Goal: Task Accomplishment & Management: Manage account settings

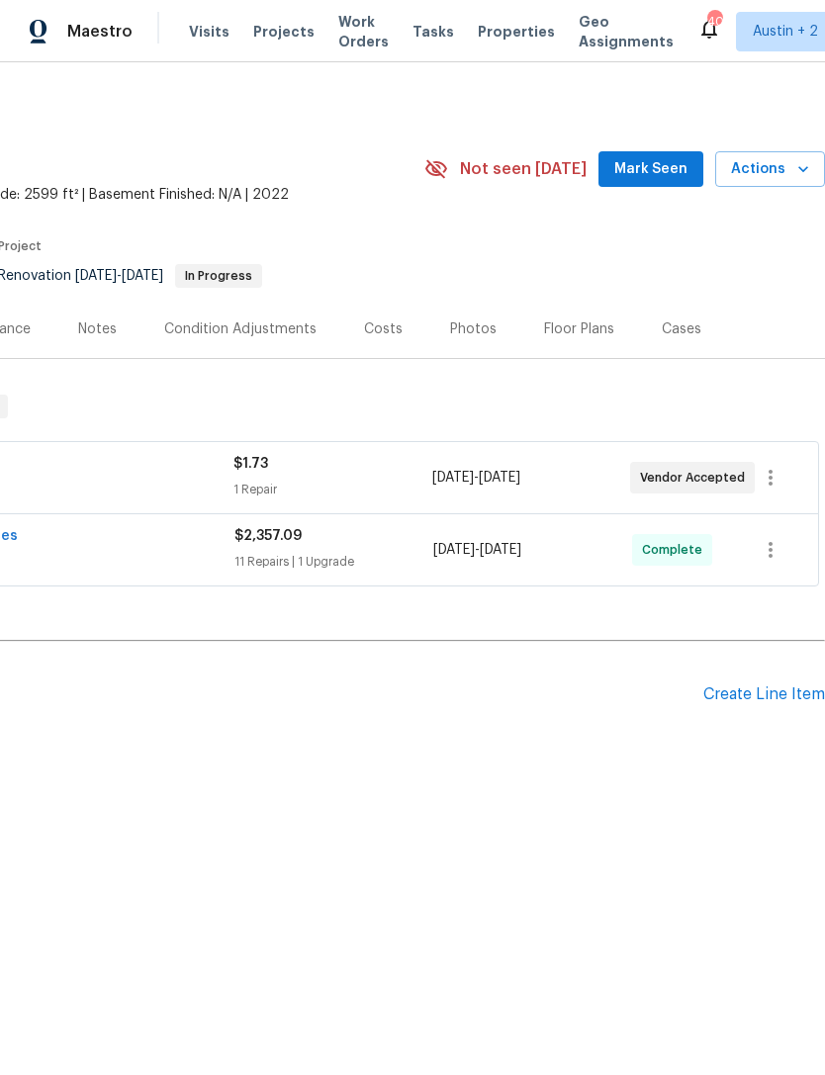
scroll to position [0, 293]
click at [511, 34] on span "Properties" at bounding box center [516, 32] width 77 height 20
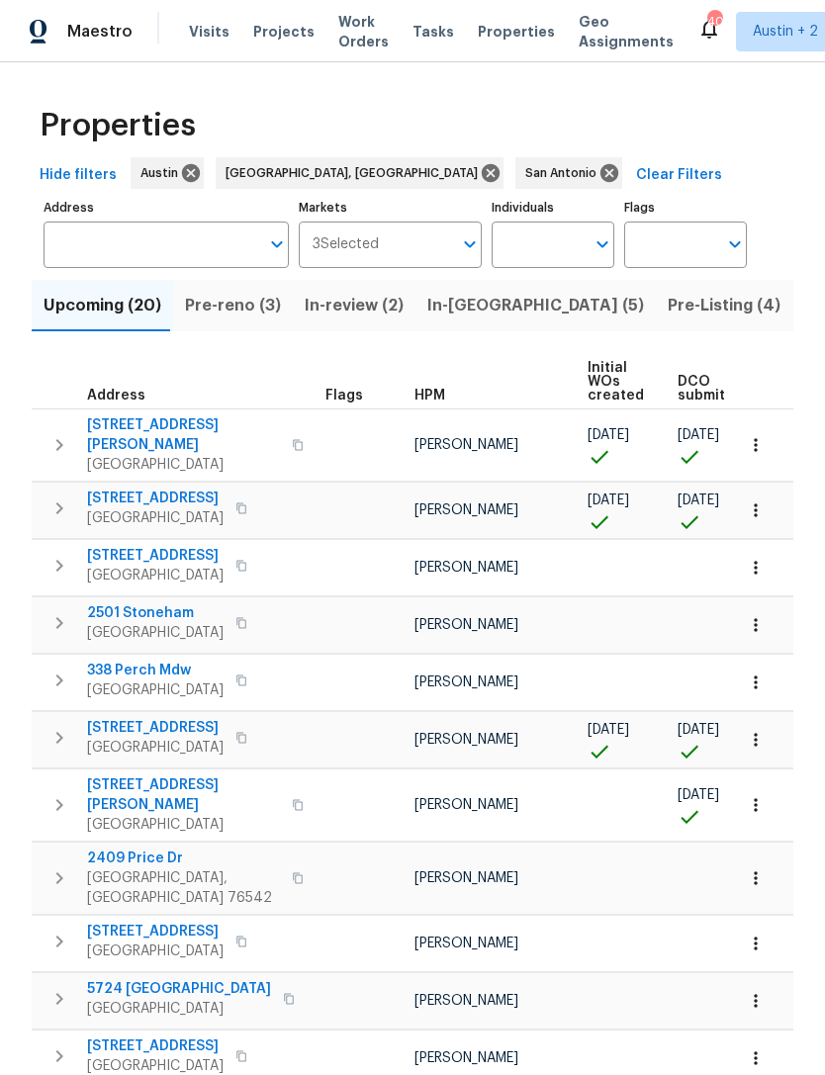
click at [467, 304] on span "In-reno (5)" at bounding box center [535, 306] width 217 height 28
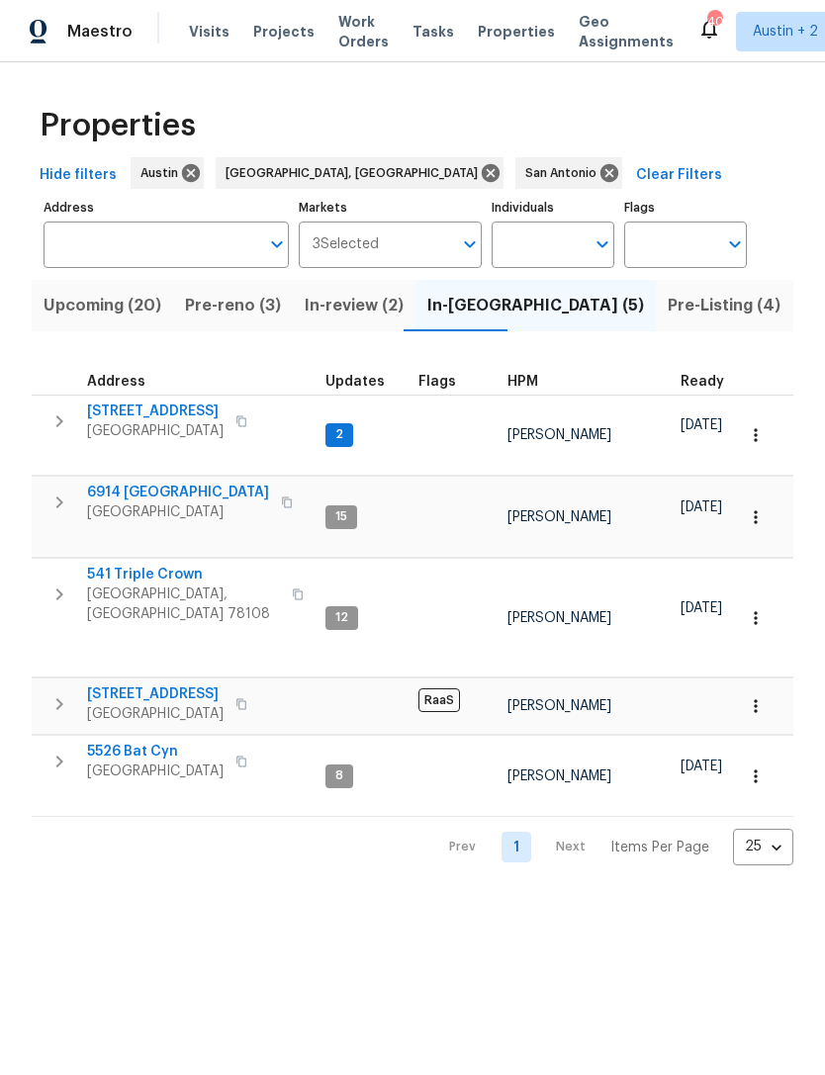
click at [118, 409] on span "[STREET_ADDRESS]" at bounding box center [155, 411] width 136 height 20
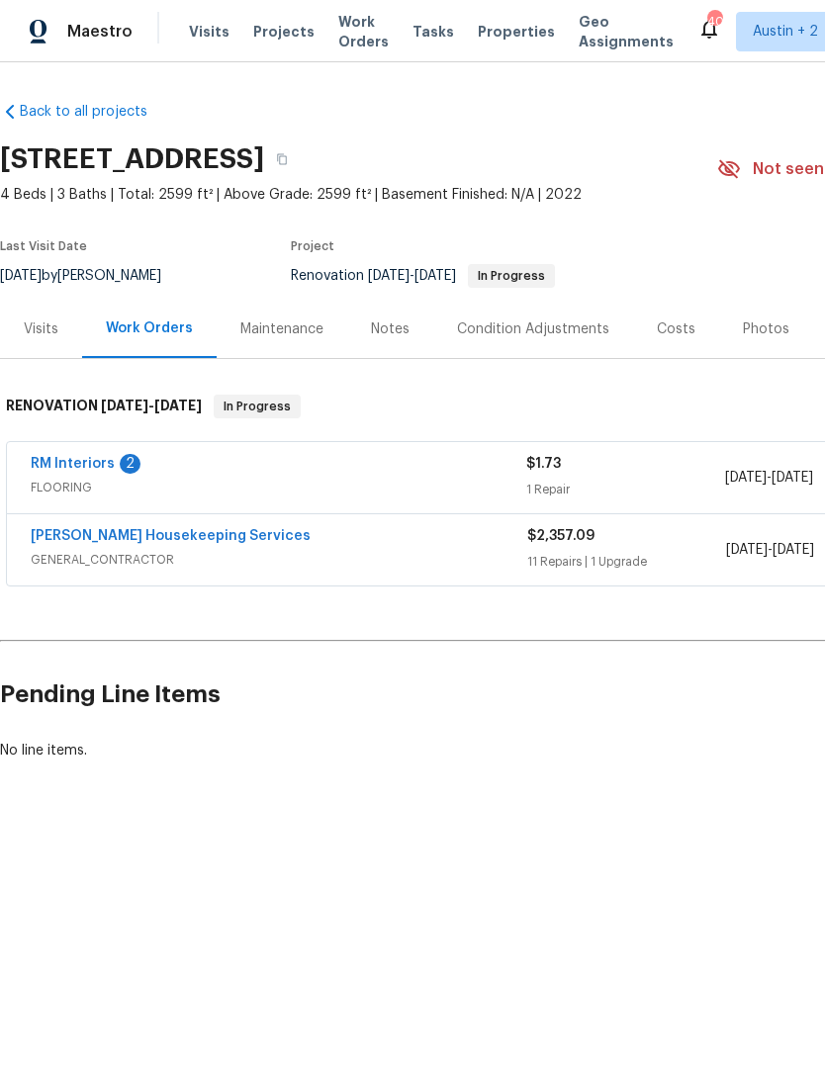
click at [68, 466] on link "RM Interiors" at bounding box center [73, 464] width 84 height 14
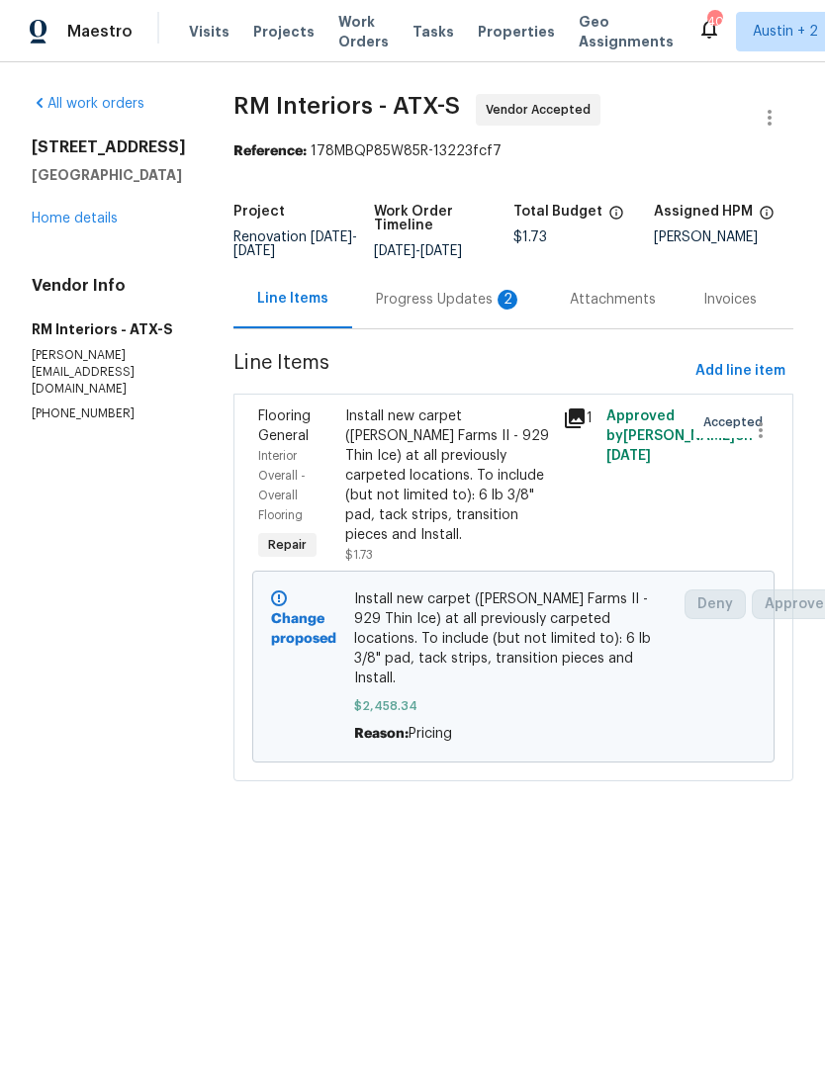
click at [55, 223] on link "Home details" at bounding box center [75, 219] width 86 height 14
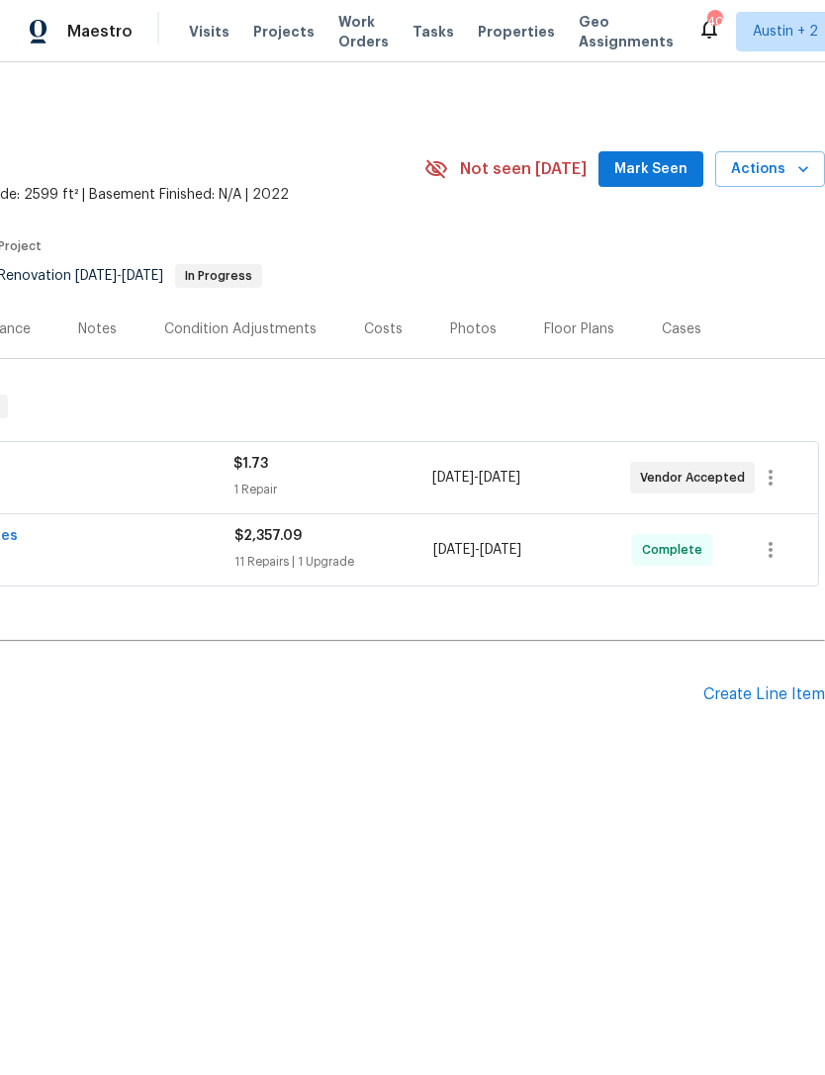
scroll to position [0, 293]
click at [787, 170] on span "Actions" at bounding box center [770, 169] width 78 height 25
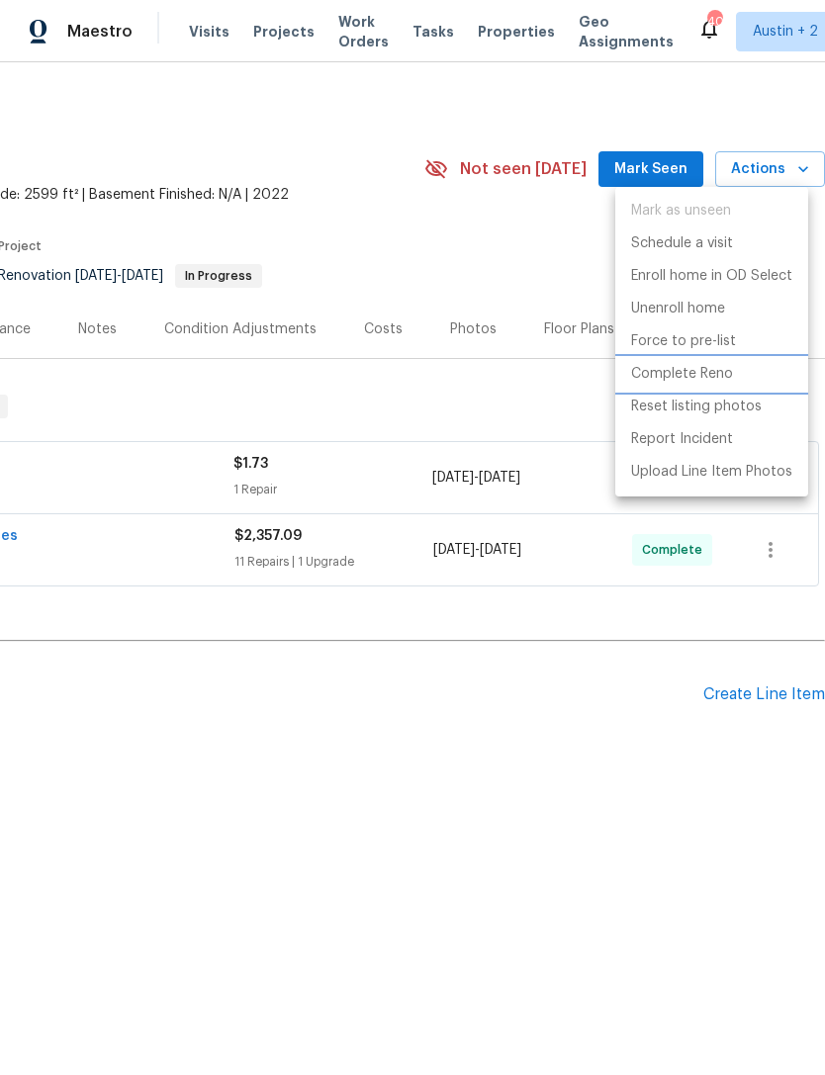
click at [709, 382] on p "Complete Reno" at bounding box center [682, 374] width 102 height 21
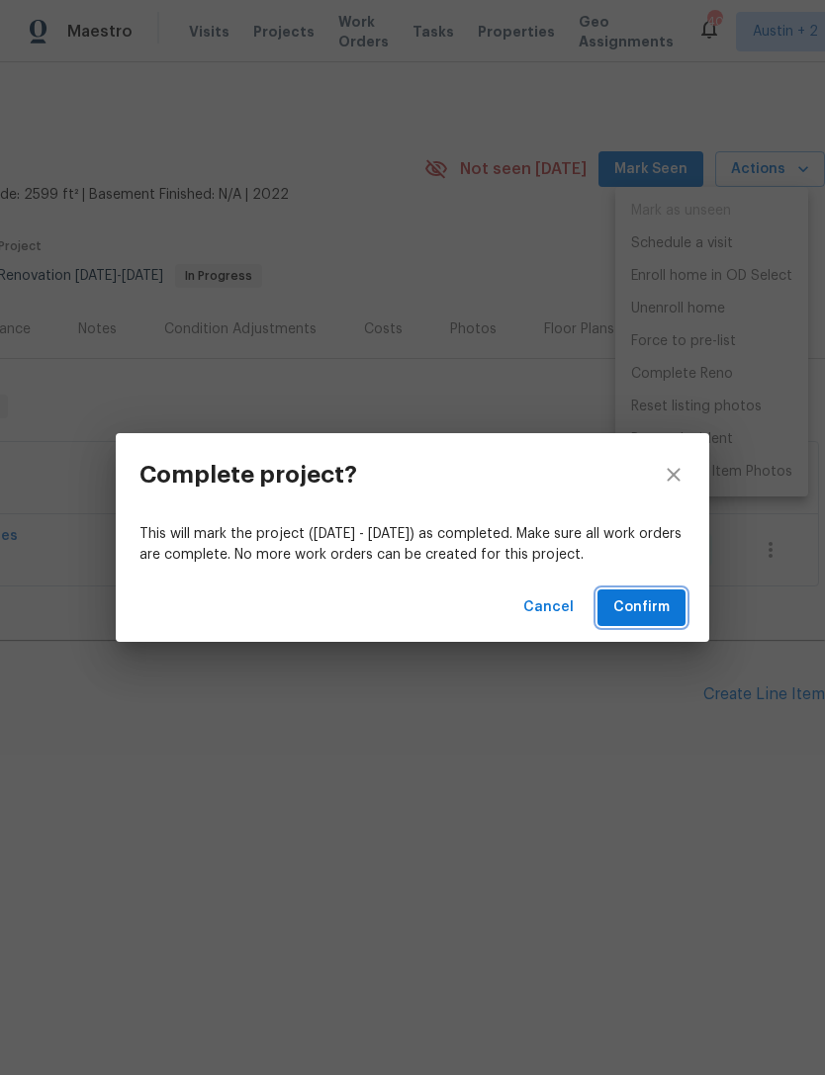
click at [652, 609] on span "Confirm" at bounding box center [641, 607] width 56 height 25
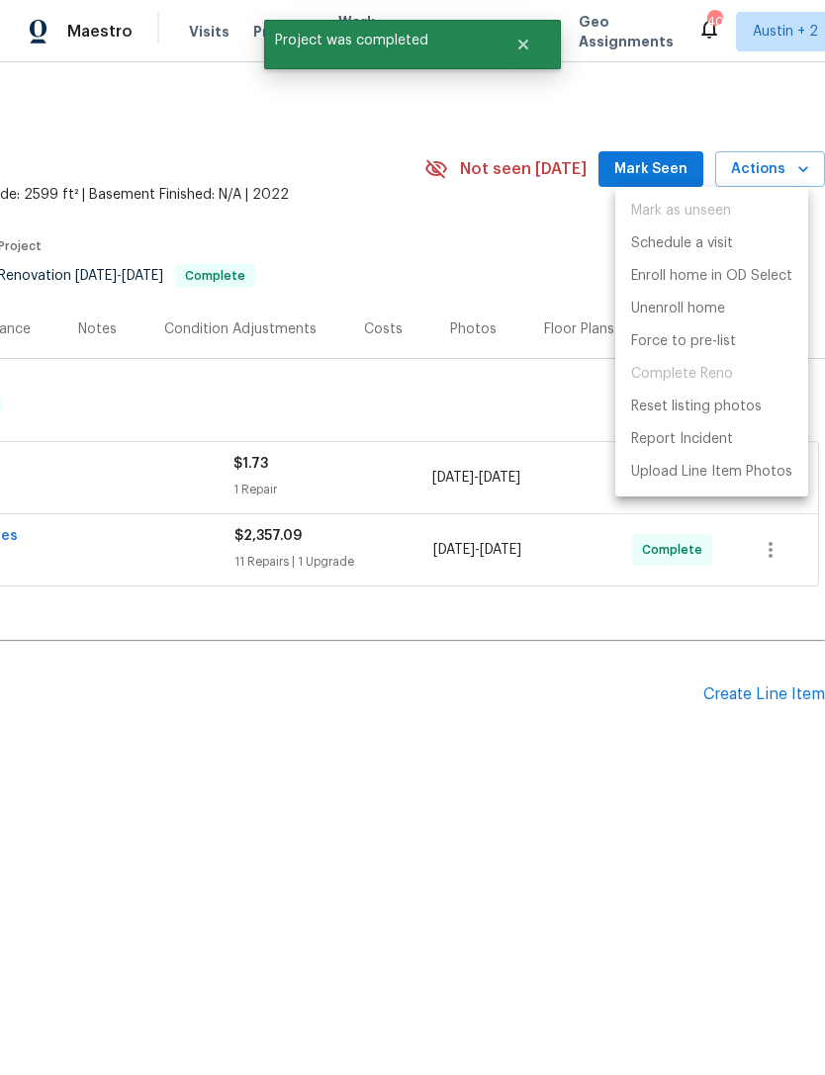
click at [789, 168] on div at bounding box center [412, 537] width 825 height 1075
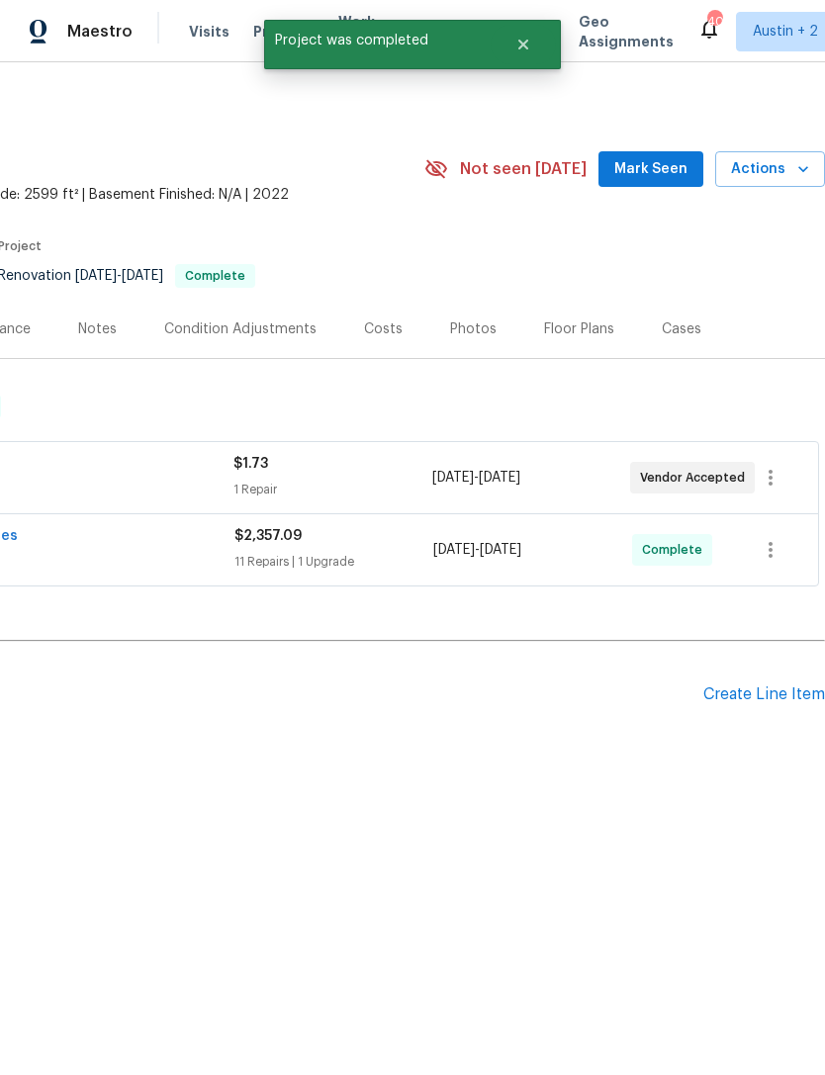
click at [798, 169] on icon "button" at bounding box center [803, 169] width 20 height 20
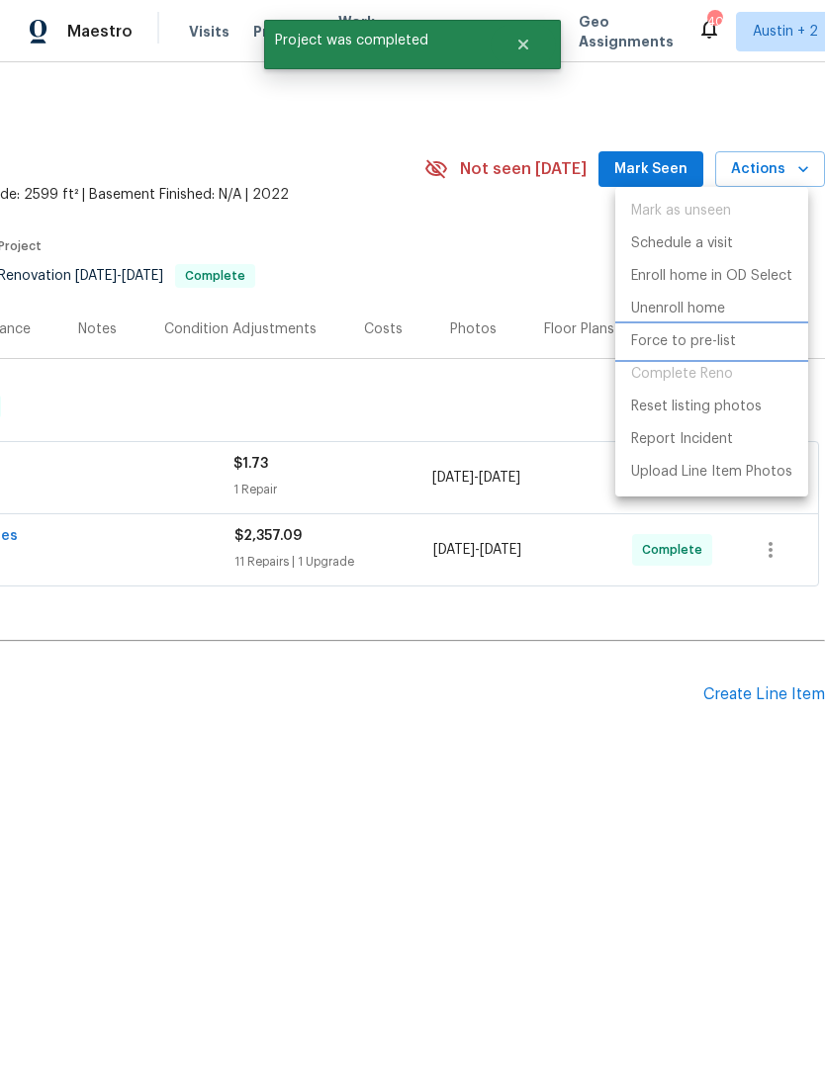
click at [713, 342] on p "Force to pre-list" at bounding box center [683, 341] width 105 height 21
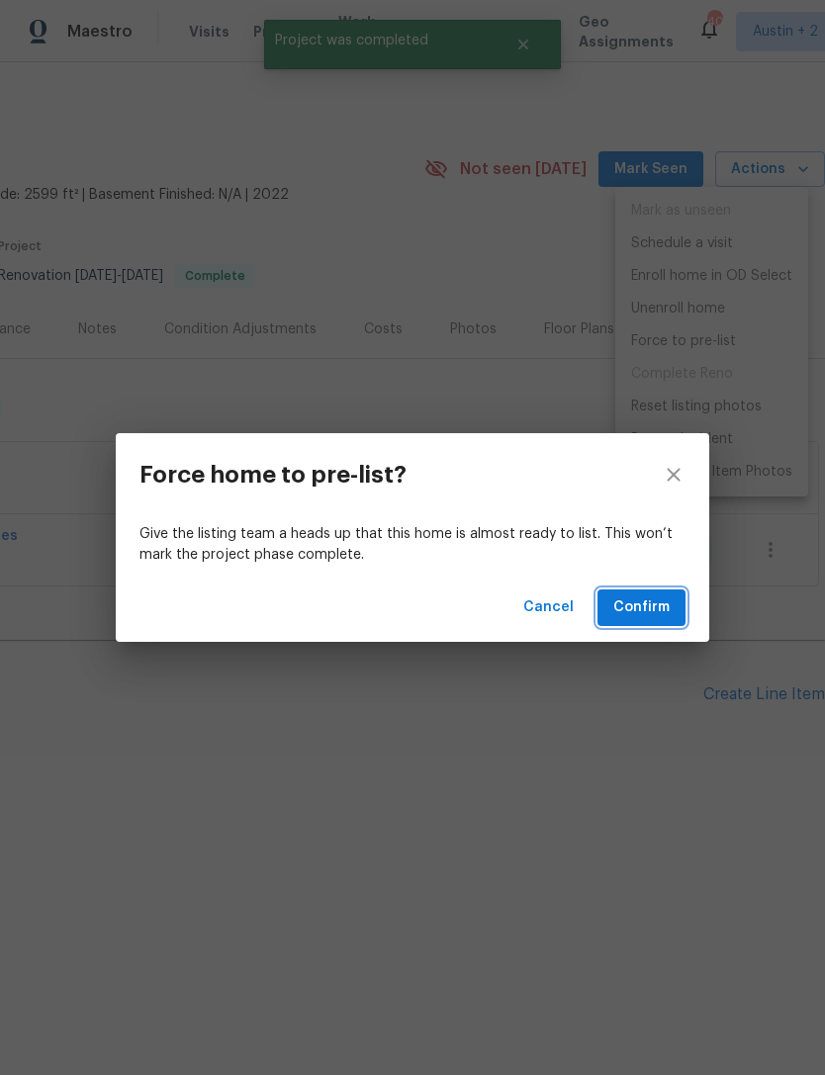
click at [645, 600] on span "Confirm" at bounding box center [641, 607] width 56 height 25
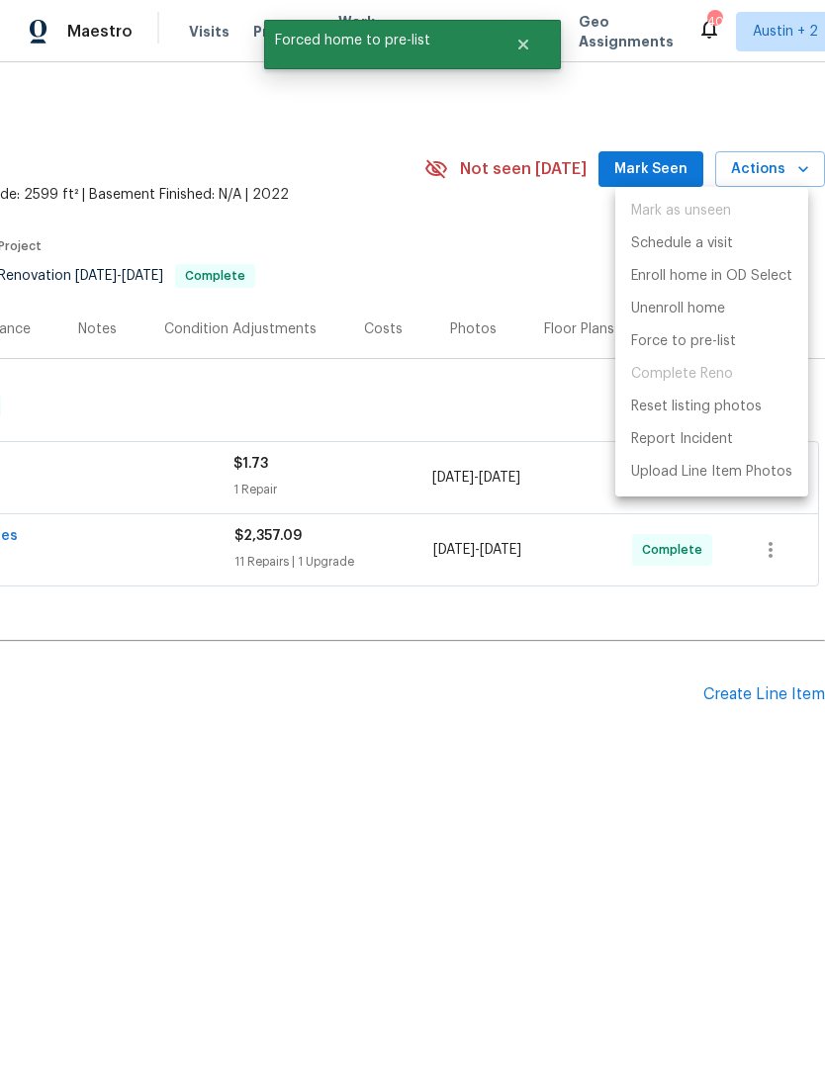
click at [561, 766] on div at bounding box center [412, 537] width 825 height 1075
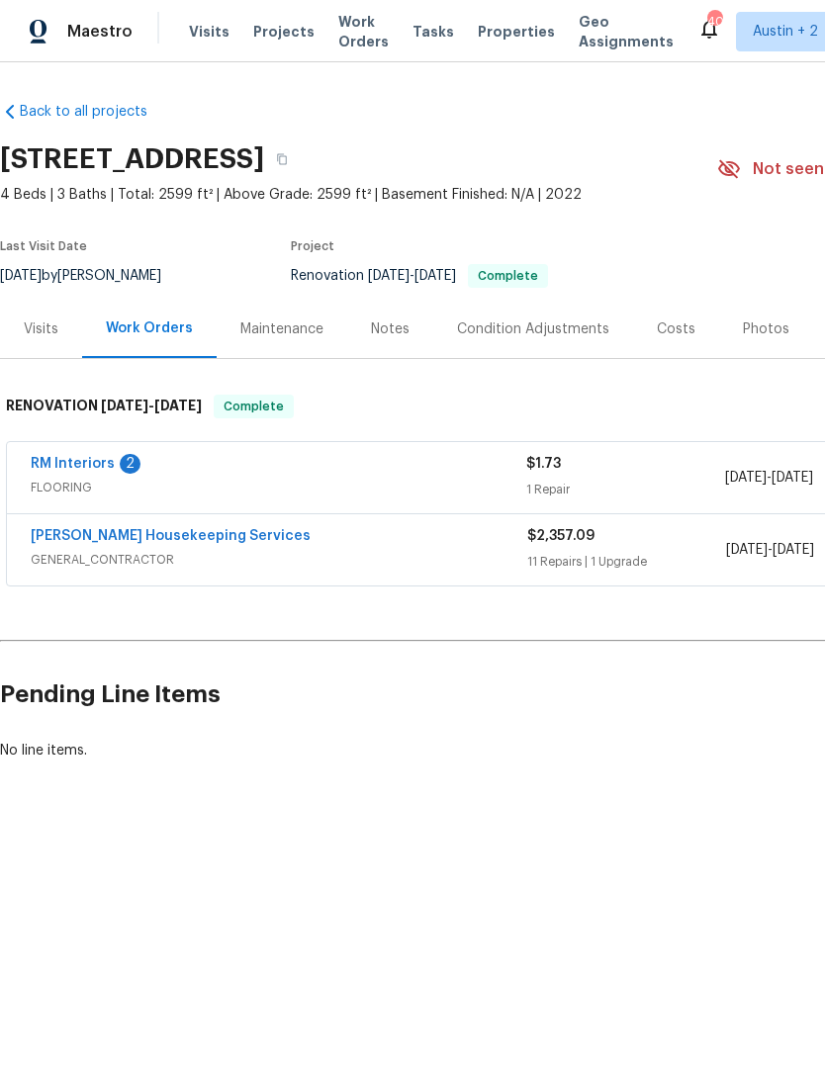
scroll to position [0, 0]
click at [32, 336] on div "Visits" at bounding box center [41, 329] width 35 height 20
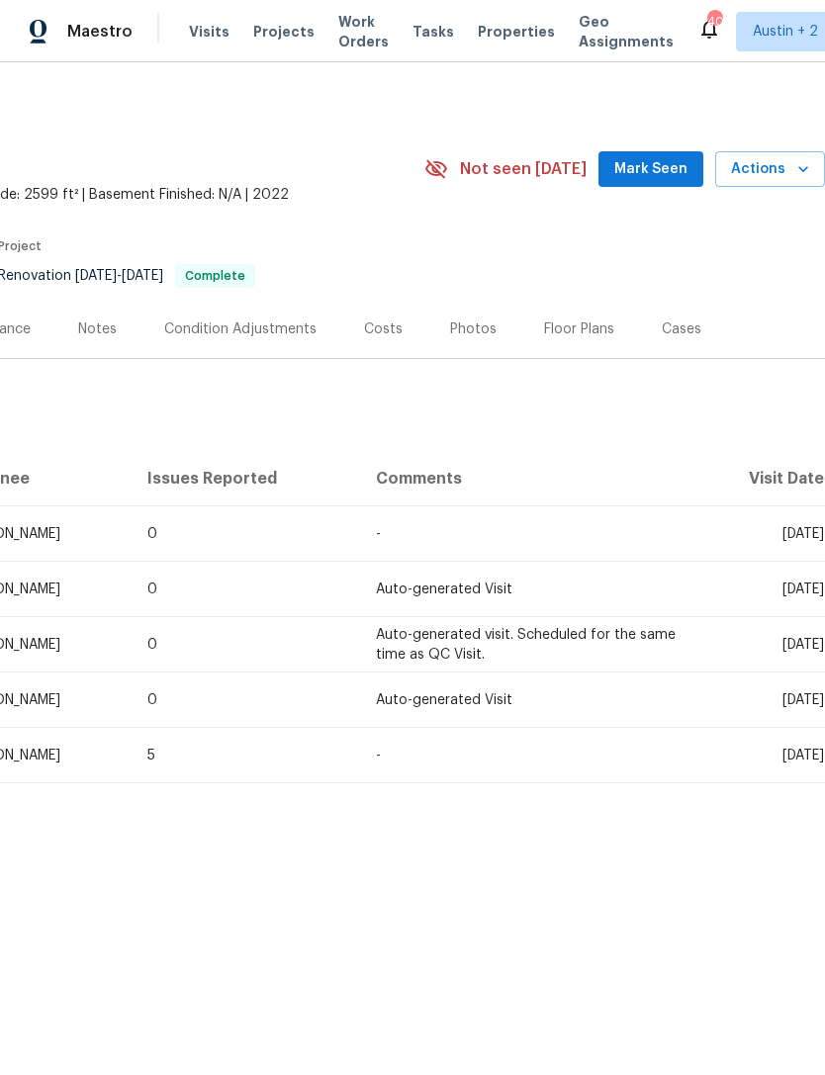
scroll to position [0, 293]
click at [462, 334] on div "Photos" at bounding box center [473, 329] width 46 height 20
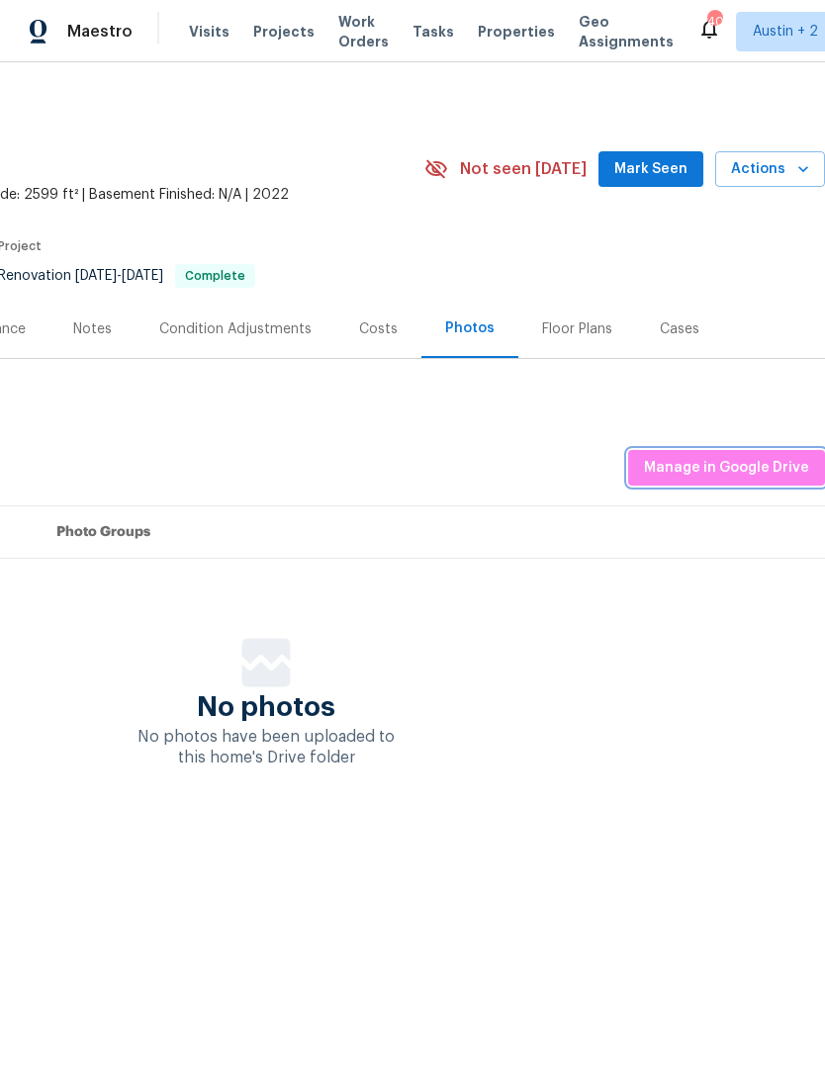
click at [750, 465] on span "Manage in Google Drive" at bounding box center [726, 468] width 165 height 25
click at [764, 470] on span "Manage in Google Drive" at bounding box center [726, 468] width 165 height 25
click at [769, 465] on span "Manage in Google Drive" at bounding box center [726, 468] width 165 height 25
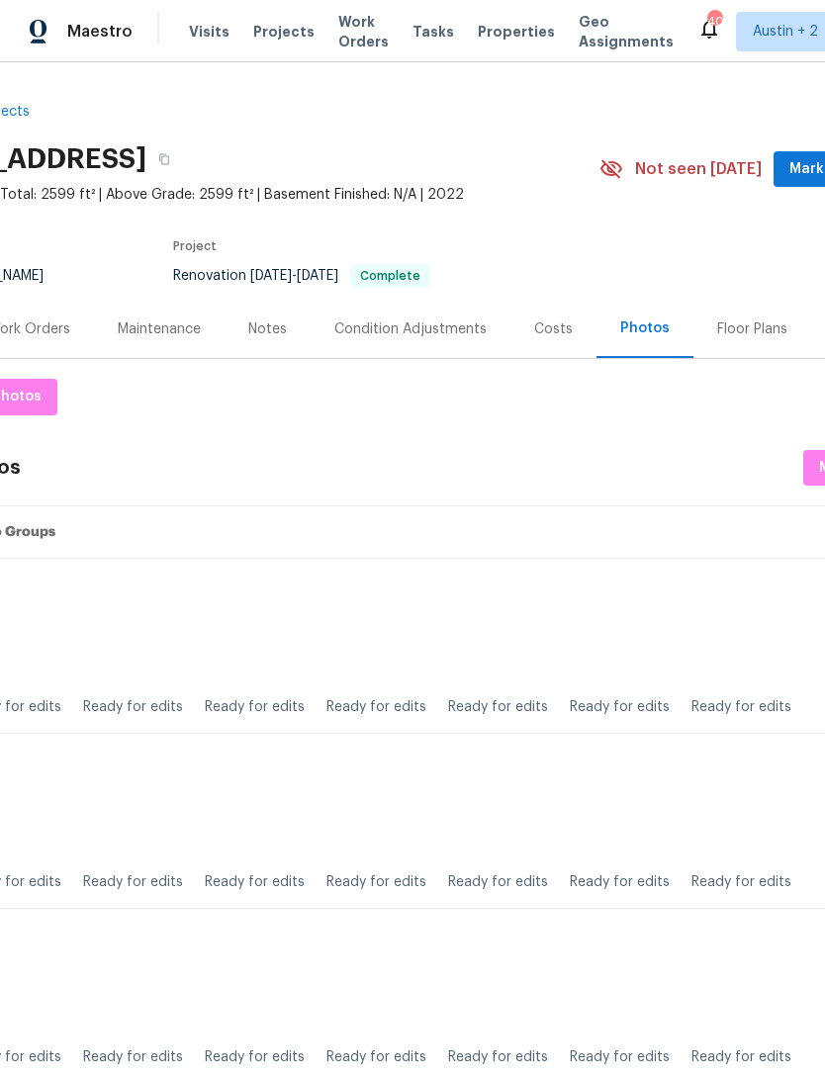
scroll to position [0, 117]
click at [492, 41] on span "Properties" at bounding box center [516, 32] width 77 height 20
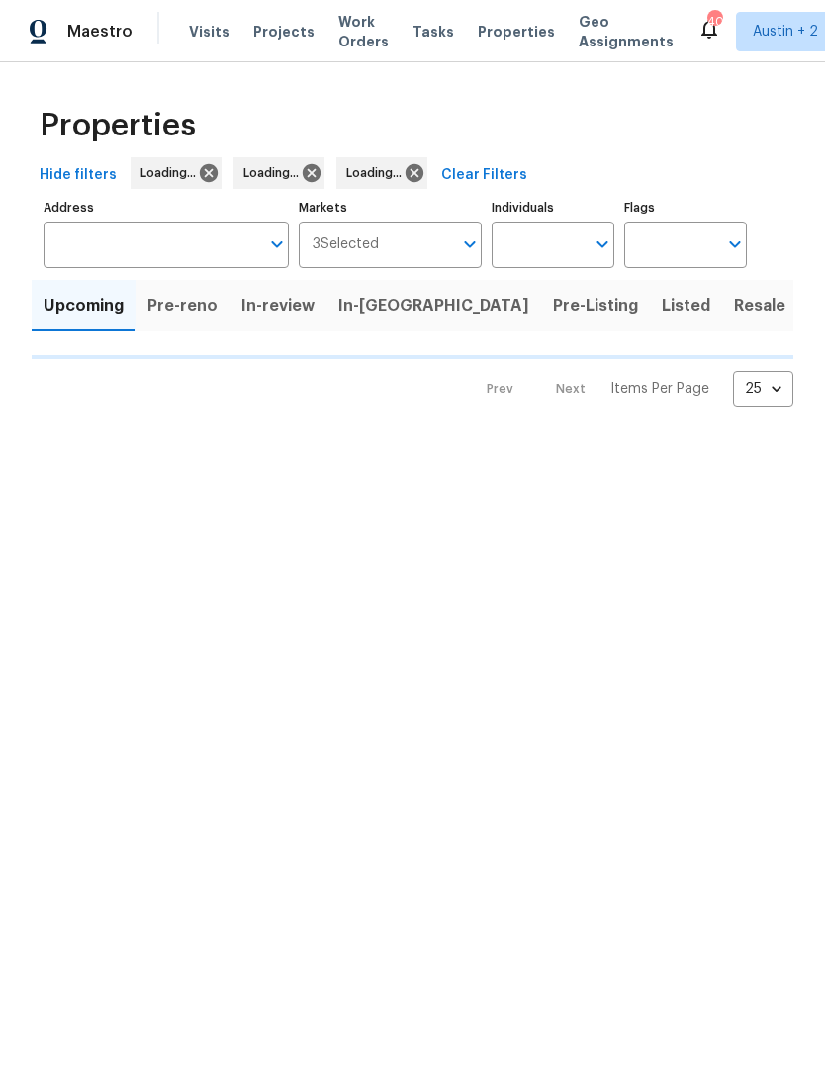
click at [553, 304] on span "Pre-Listing" at bounding box center [595, 306] width 85 height 28
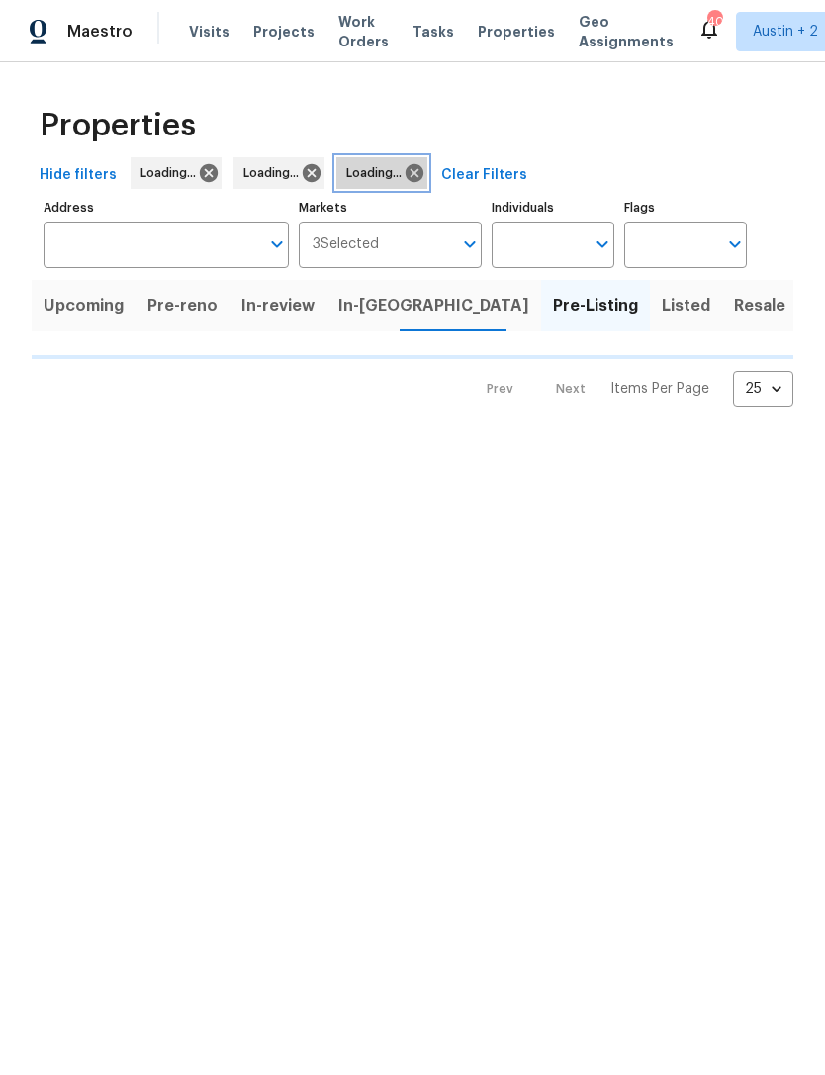
click at [420, 170] on icon at bounding box center [414, 173] width 22 height 22
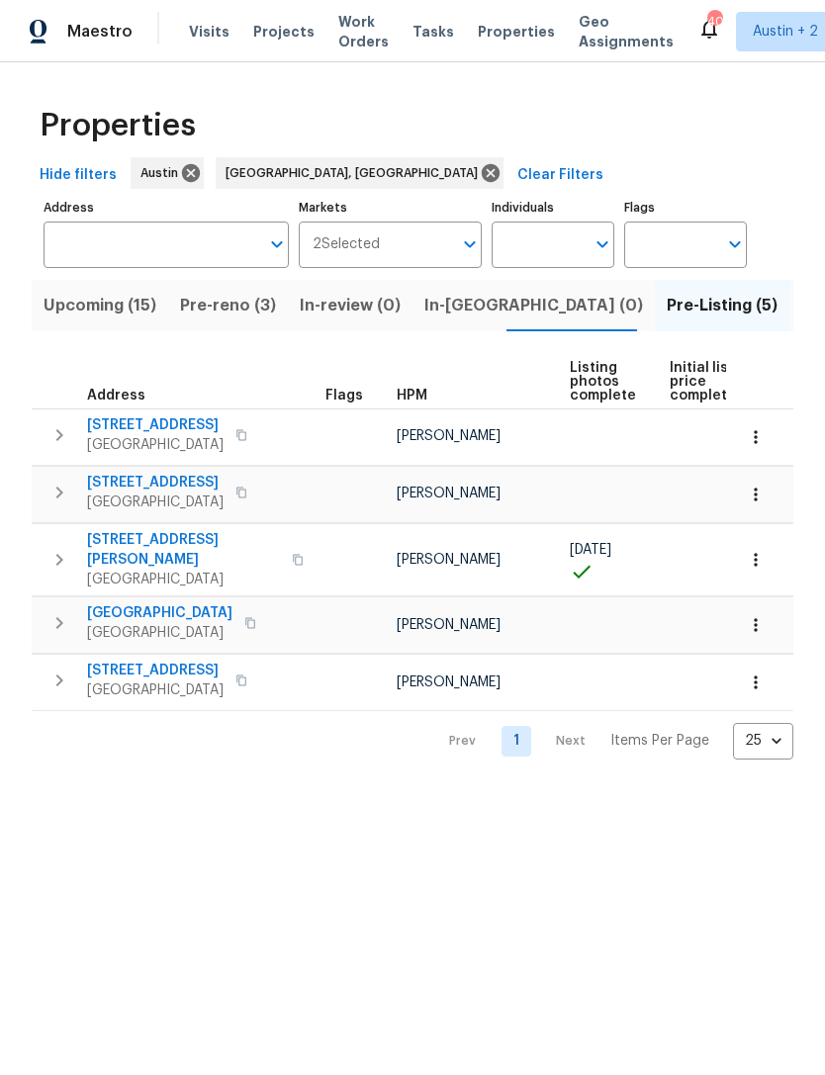
click at [124, 660] on span "[STREET_ADDRESS]" at bounding box center [155, 670] width 136 height 20
